Goal: Contribute content: Contribute content

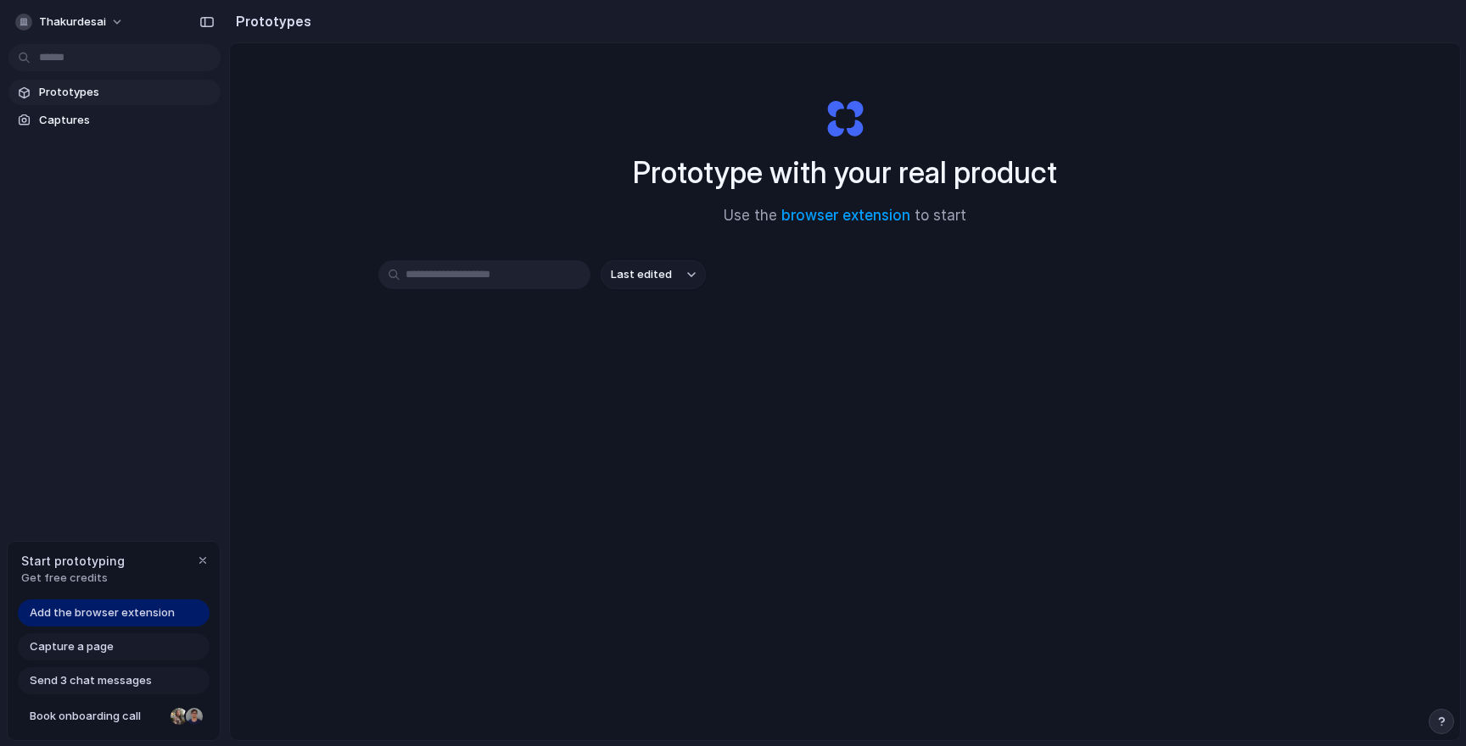
click at [111, 658] on div "Capture a page" at bounding box center [114, 647] width 192 height 27
click at [95, 653] on span "Capture a page" at bounding box center [72, 647] width 84 height 17
click at [94, 118] on span "Captures" at bounding box center [126, 120] width 175 height 17
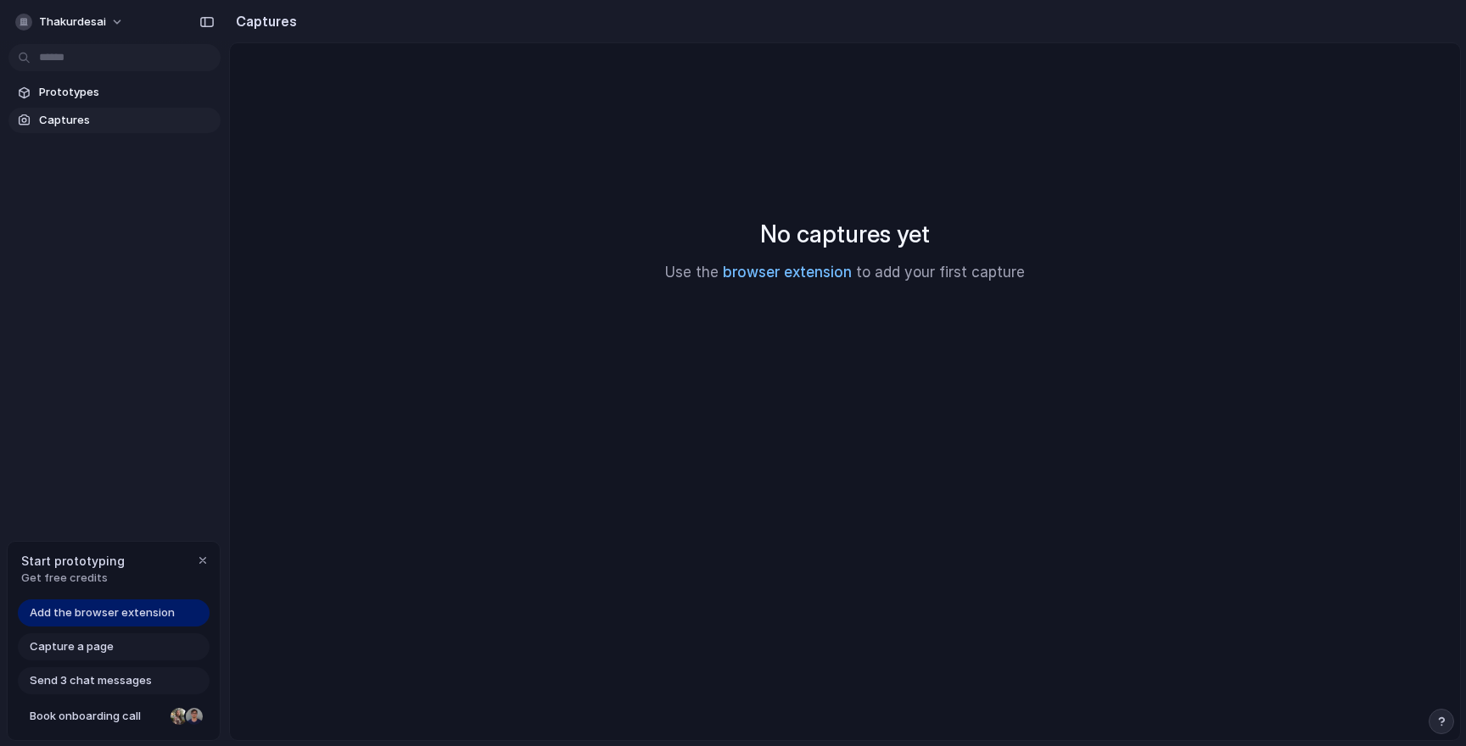
click at [817, 275] on link "browser extension" at bounding box center [787, 272] width 129 height 17
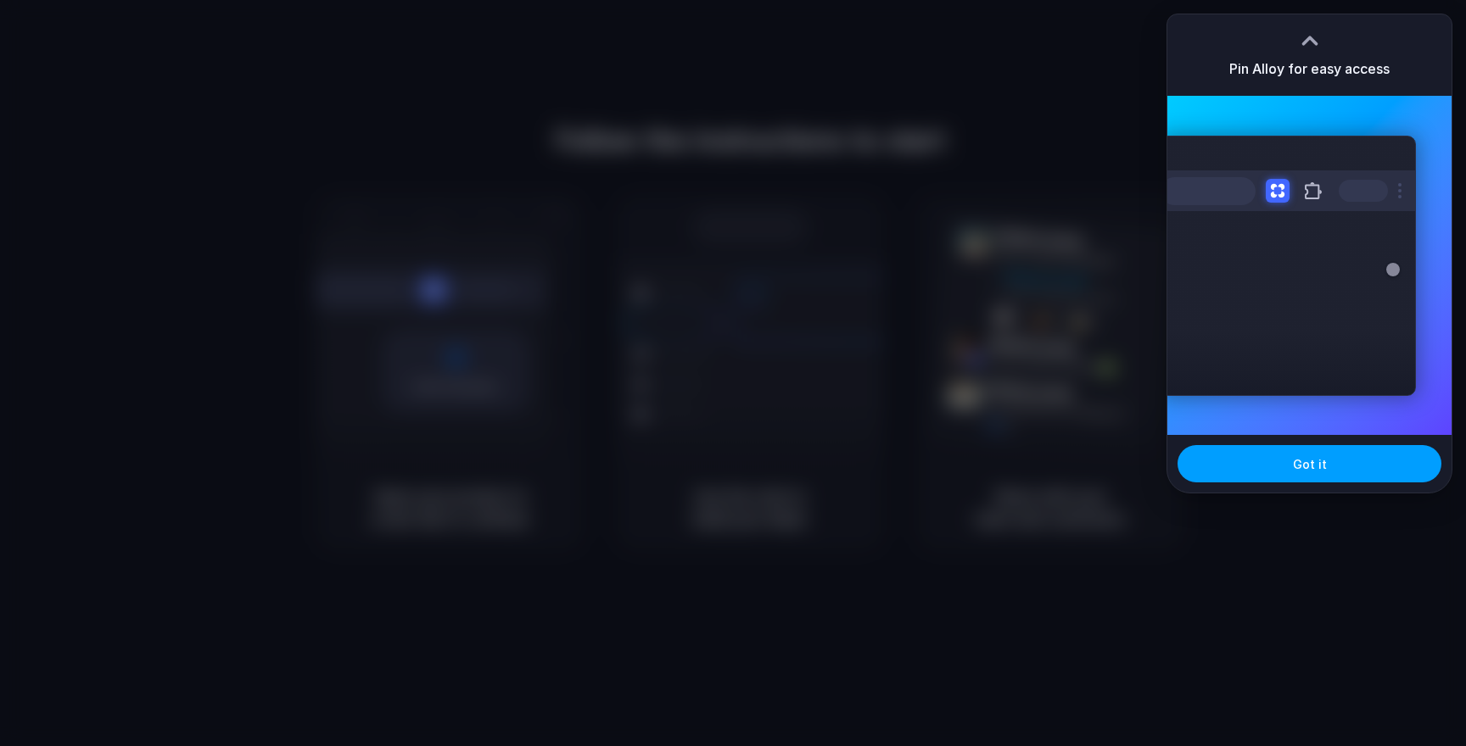
click at [1297, 470] on span "Got it" at bounding box center [1310, 465] width 34 height 18
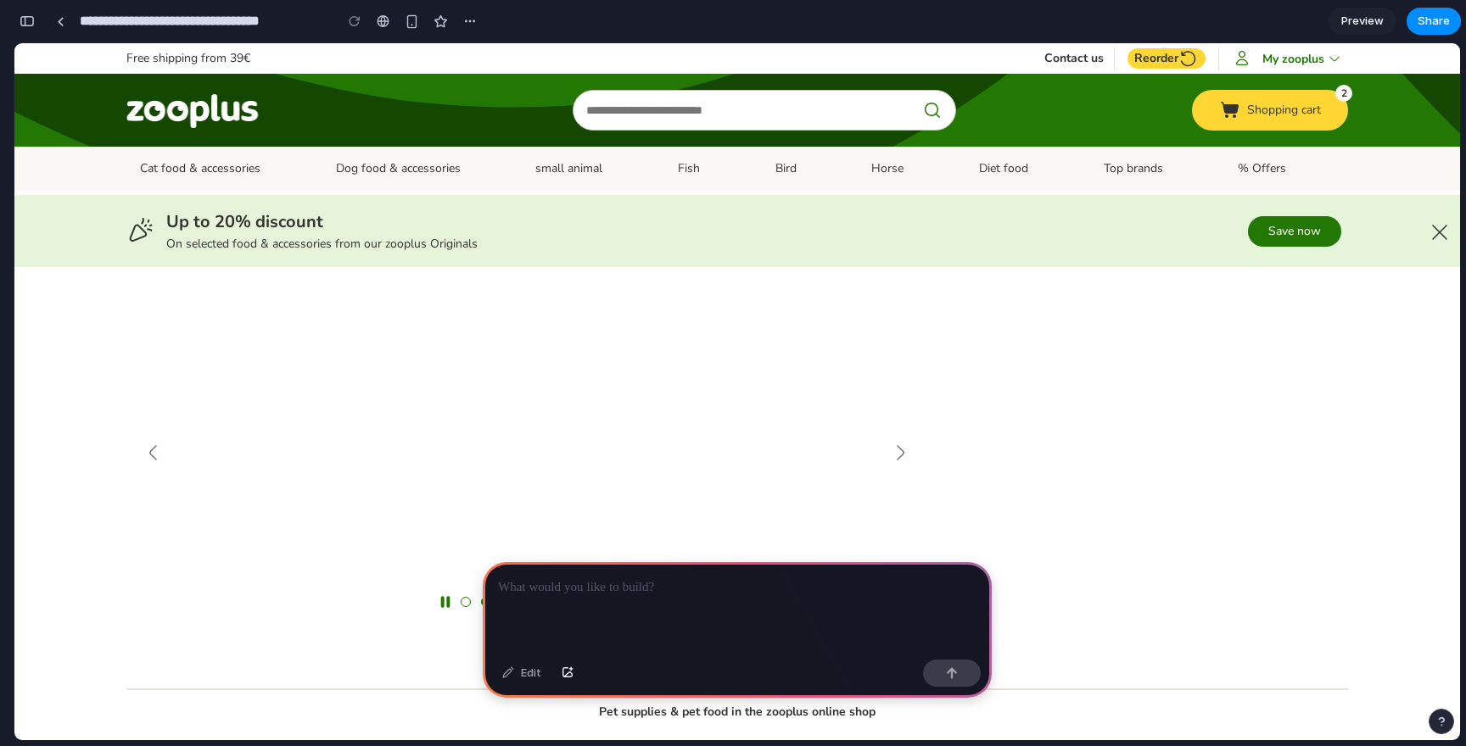
click at [570, 584] on p at bounding box center [737, 588] width 478 height 20
click at [970, 674] on button "button" at bounding box center [952, 673] width 58 height 27
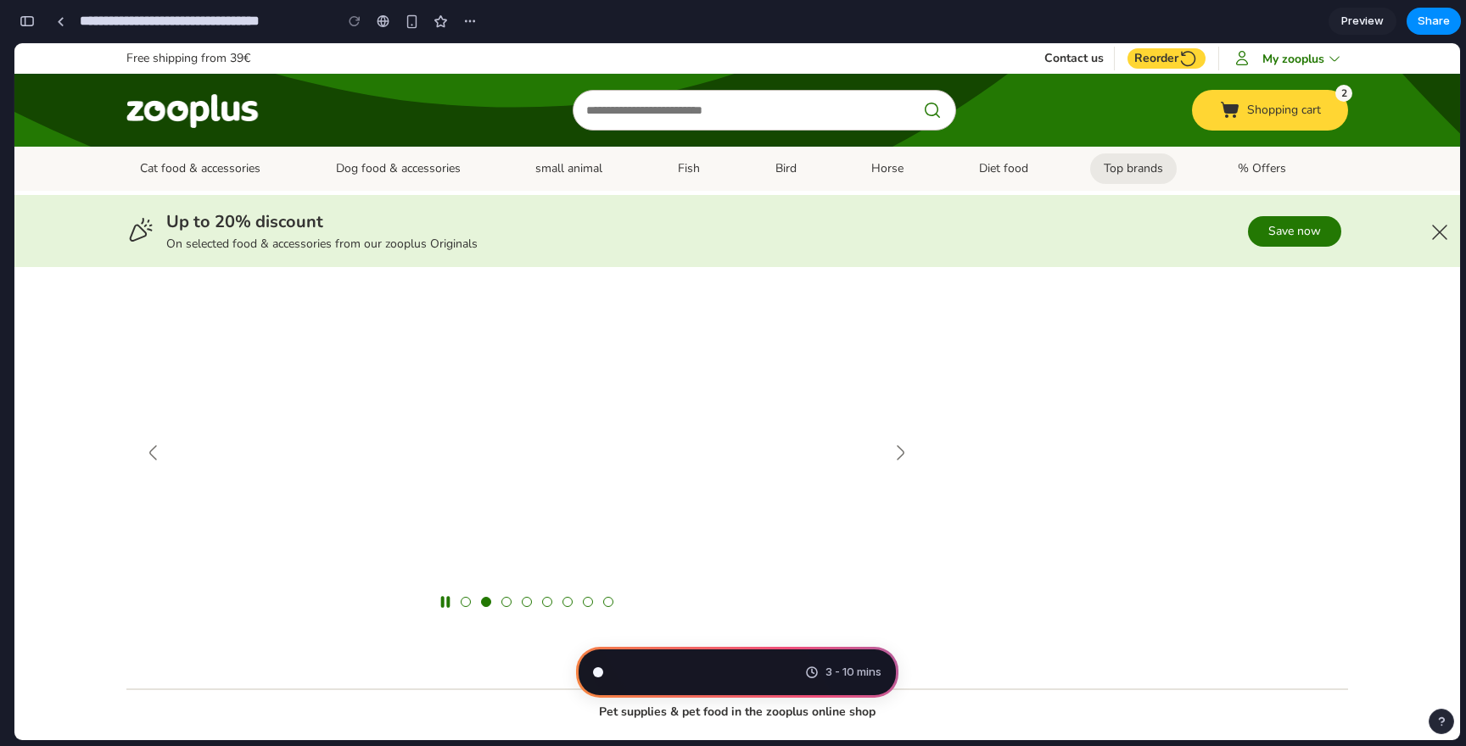
type input "**********"
